Goal: Find specific page/section: Find specific page/section

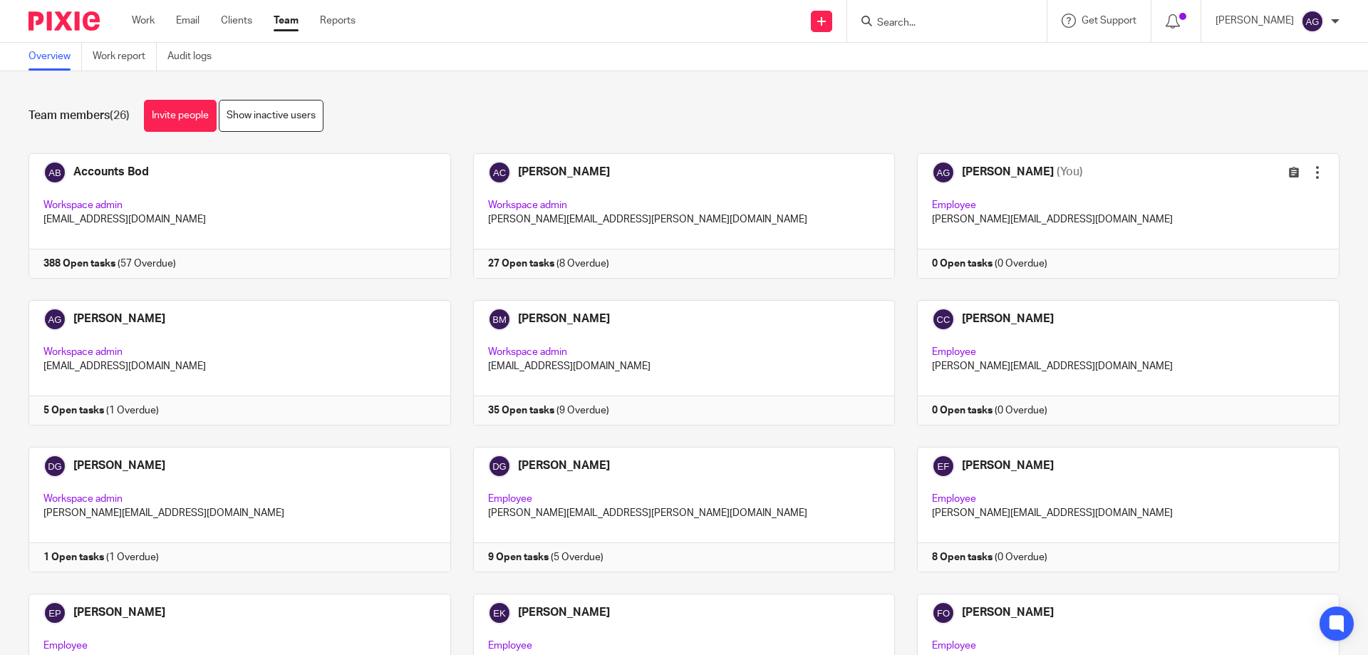
click at [920, 28] on input "Search" at bounding box center [939, 23] width 128 height 13
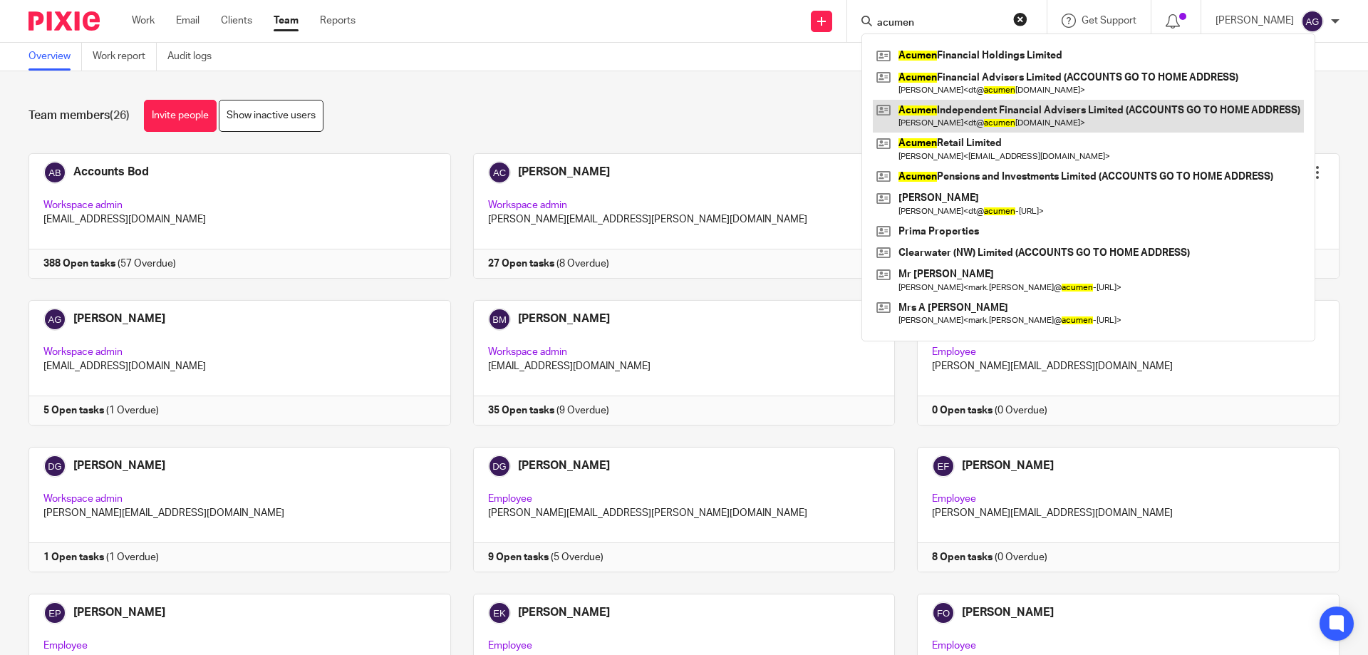
type input "acumen"
click at [978, 113] on link at bounding box center [1088, 116] width 431 height 33
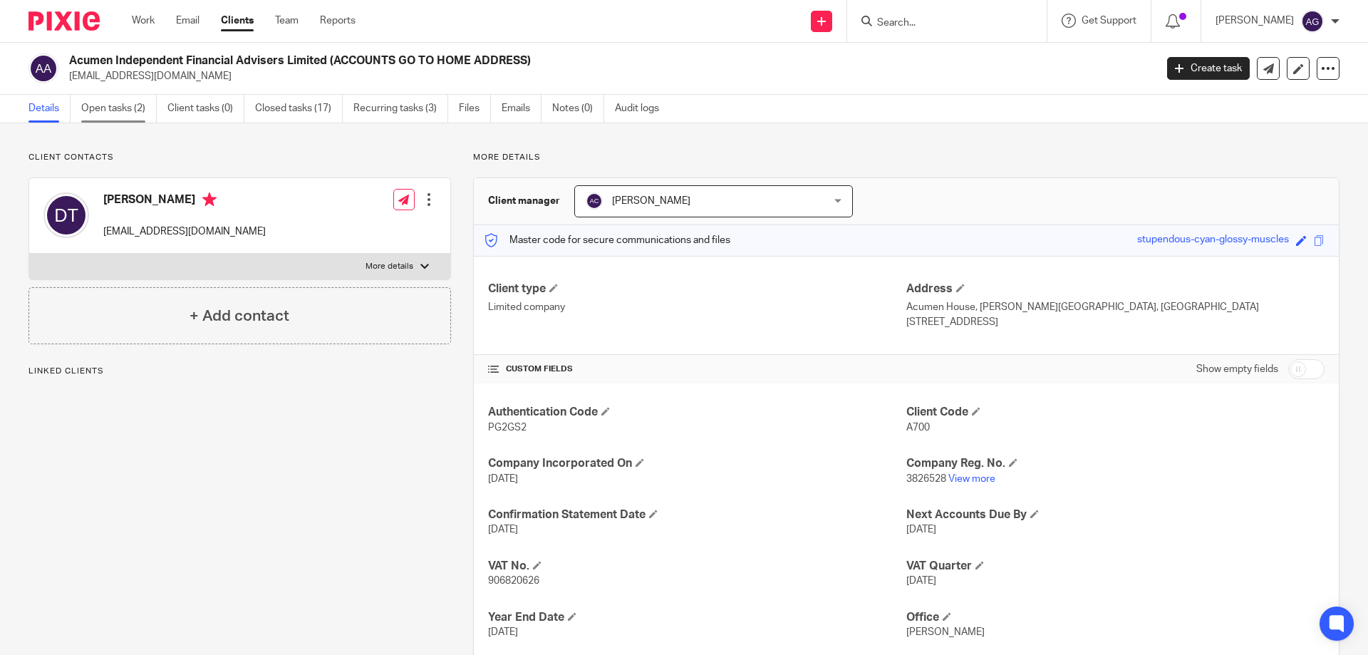
click at [118, 110] on link "Open tasks (2)" at bounding box center [118, 109] width 75 height 28
